Goal: Task Accomplishment & Management: Use online tool/utility

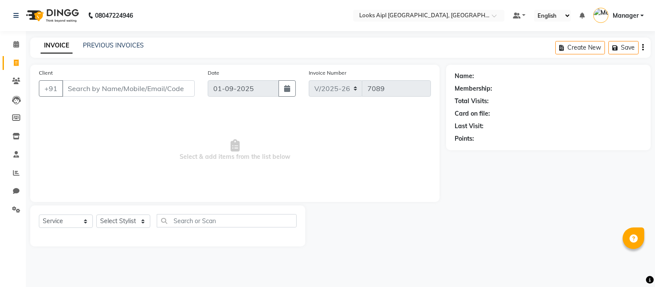
select select "6047"
select select "service"
click at [18, 59] on span at bounding box center [16, 63] width 15 height 10
select select "service"
type input "7089"
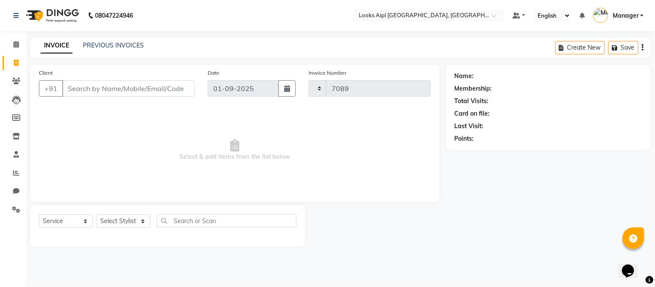
select select "6047"
click at [17, 46] on icon at bounding box center [16, 44] width 6 height 6
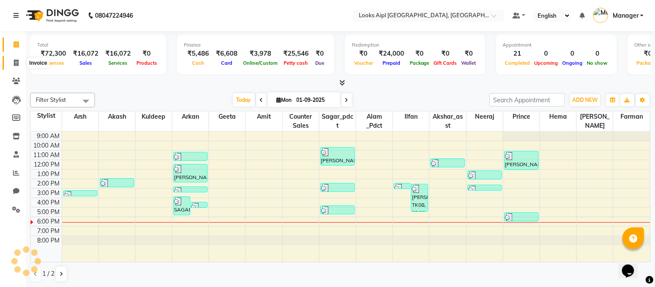
click at [16, 60] on icon at bounding box center [16, 63] width 5 height 6
select select "service"
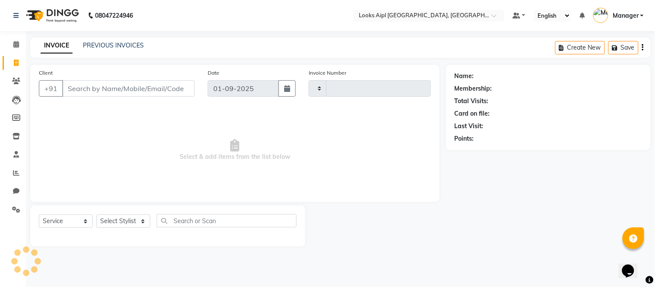
type input "7089"
select select "6047"
click at [14, 62] on icon at bounding box center [16, 63] width 5 height 6
select select "6047"
select select "service"
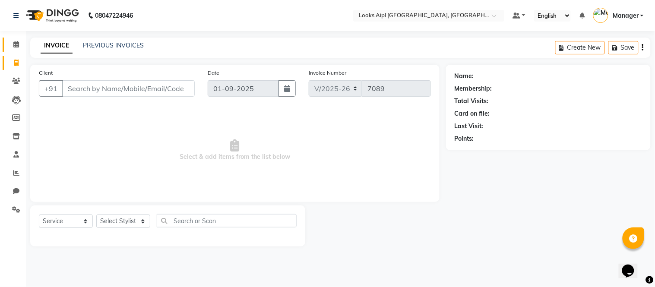
click at [12, 38] on link "Calendar" at bounding box center [13, 45] width 21 height 14
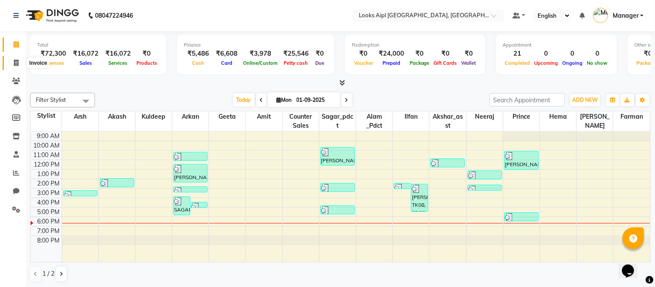
click at [16, 60] on icon at bounding box center [16, 63] width 5 height 6
select select "6047"
select select "service"
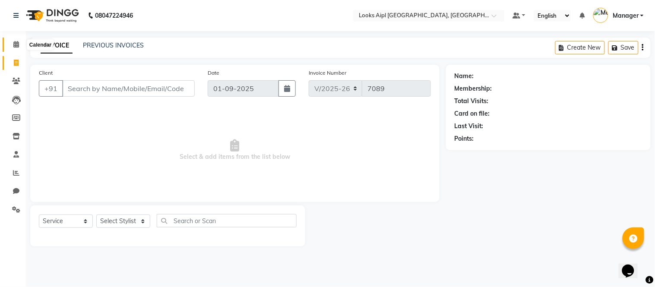
click at [16, 48] on icon at bounding box center [16, 44] width 6 height 6
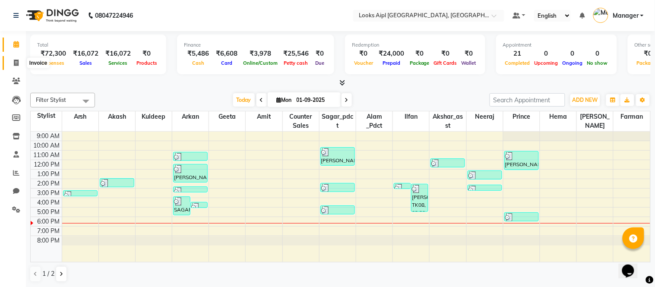
click at [11, 63] on span at bounding box center [16, 63] width 15 height 10
select select "6047"
select select "service"
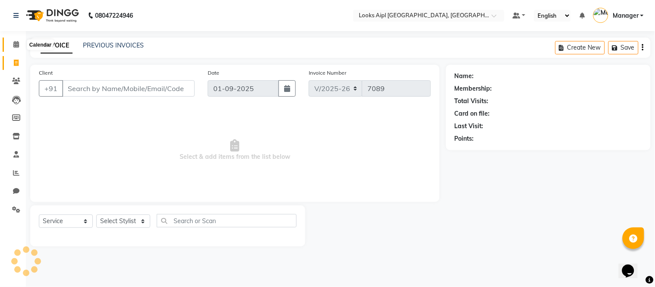
click at [10, 41] on span at bounding box center [16, 45] width 15 height 10
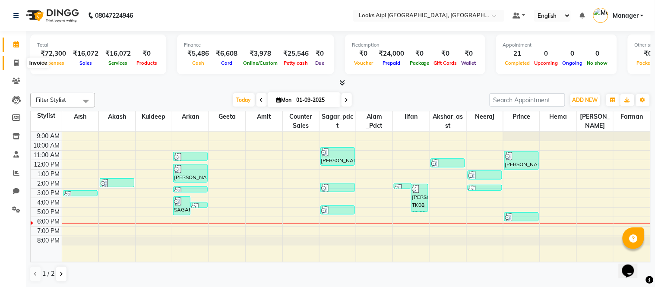
click at [14, 60] on icon at bounding box center [16, 63] width 5 height 6
select select "6047"
select select "service"
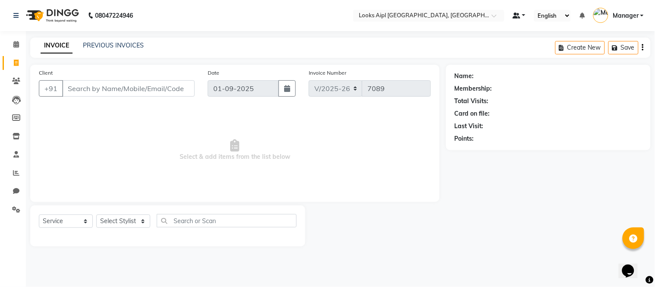
click at [518, 15] on span at bounding box center [517, 16] width 8 height 6
click at [534, 46] on span "My Panel" at bounding box center [544, 42] width 24 height 7
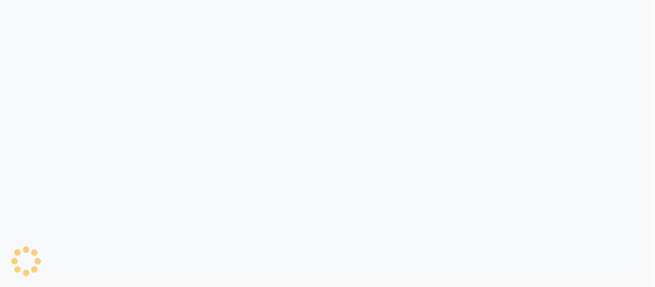
select select "service"
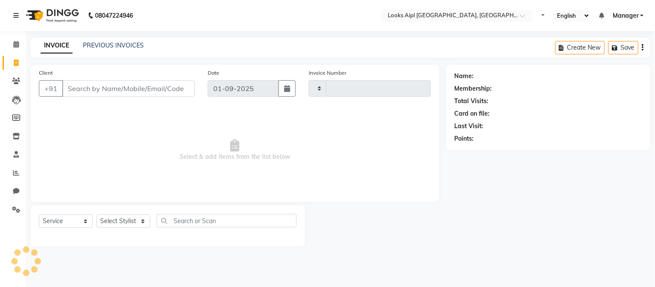
type input "7089"
select select "6047"
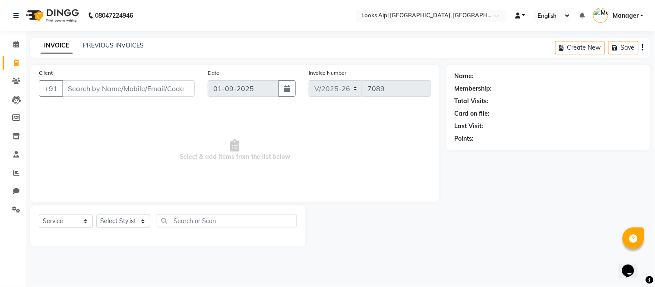
click at [523, 16] on link at bounding box center [521, 15] width 10 height 9
click at [536, 29] on link "Default Panel" at bounding box center [550, 31] width 68 height 12
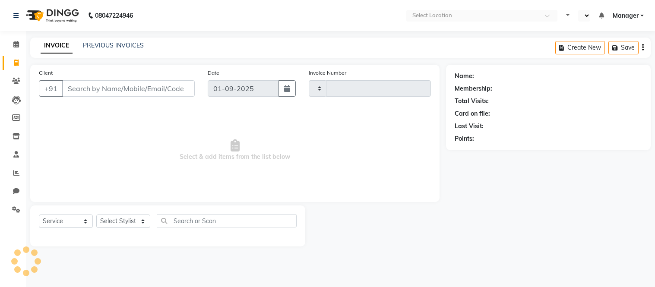
select select "service"
type input "7089"
select select "en"
select select "6047"
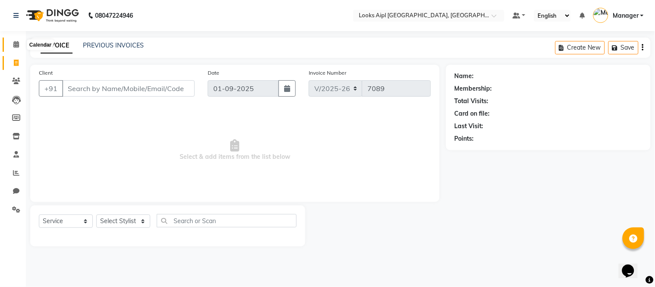
click at [18, 48] on icon at bounding box center [16, 44] width 6 height 6
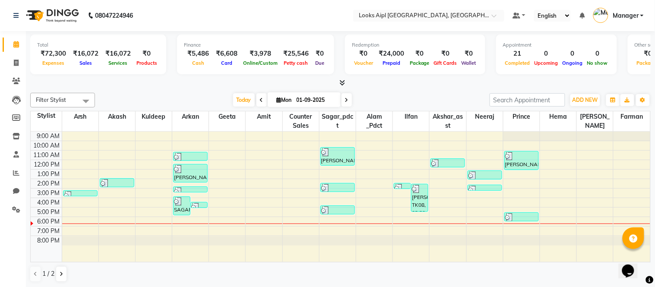
click at [527, 16] on ul "Default Panel My Panel English ENGLISH Español العربية मराठी हिंदी ગુજરાતી தமிழ…" at bounding box center [579, 16] width 140 height 14
click at [523, 18] on link at bounding box center [519, 15] width 13 height 9
click at [525, 39] on link "My Panel" at bounding box center [548, 43] width 68 height 12
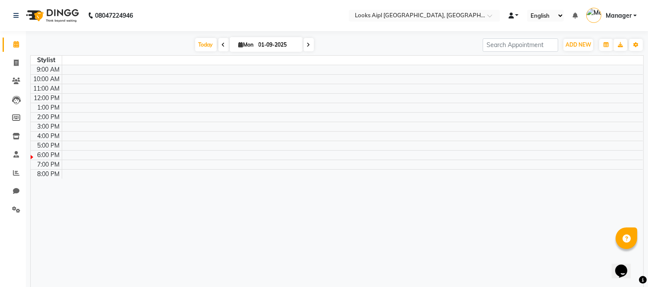
click at [519, 13] on link at bounding box center [514, 15] width 10 height 9
click at [536, 29] on span "Default Panel" at bounding box center [547, 30] width 35 height 7
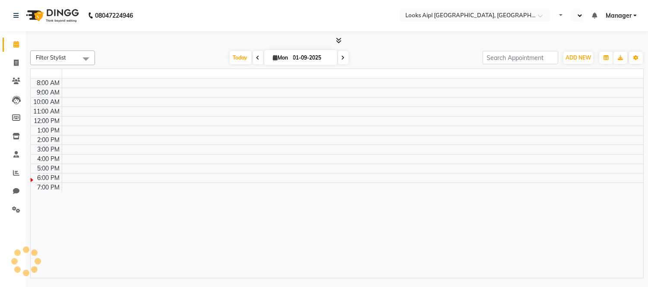
select select "en"
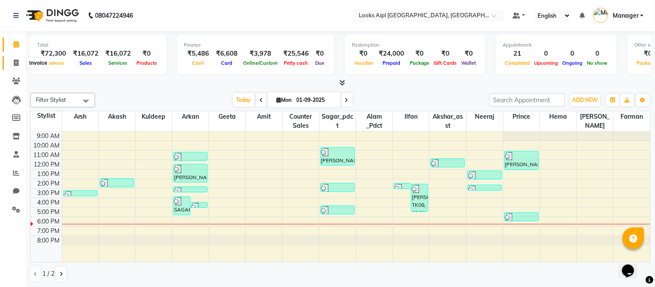
click at [16, 61] on icon at bounding box center [16, 63] width 5 height 6
select select "service"
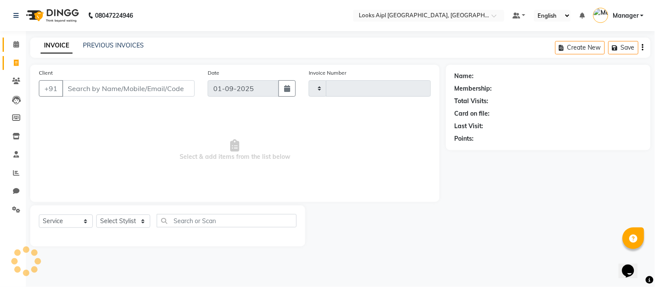
type input "7089"
select select "6047"
click at [15, 44] on icon at bounding box center [16, 44] width 6 height 6
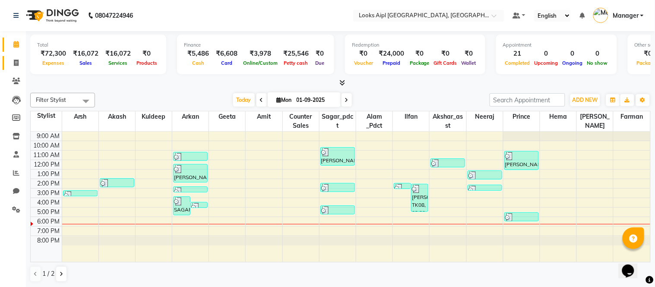
click at [13, 57] on link "Invoice" at bounding box center [13, 63] width 21 height 14
select select "service"
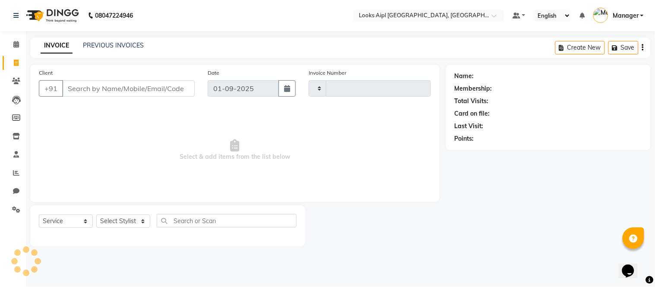
type input "7089"
select select "6047"
